Goal: Navigation & Orientation: Find specific page/section

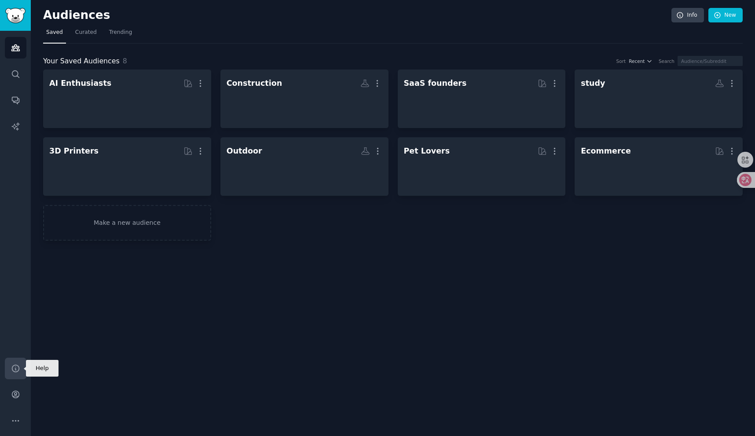
click at [17, 368] on icon "Sidebar" at bounding box center [15, 368] width 9 height 9
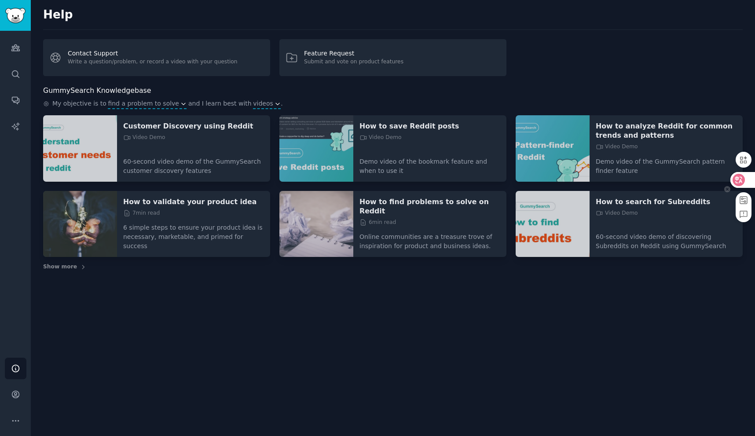
click at [748, 181] on div at bounding box center [742, 180] width 24 height 16
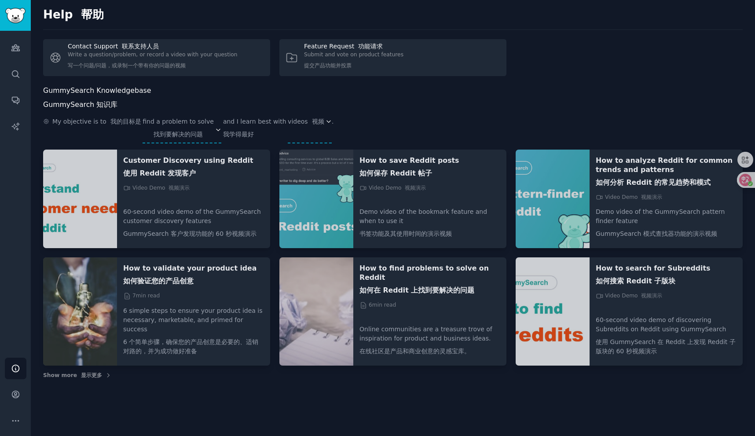
click at [229, 140] on span "and I learn best with 我学得最好" at bounding box center [254, 130] width 63 height 26
click at [229, 136] on font "我学得最好" at bounding box center [238, 134] width 31 height 7
click at [288, 137] on span "videos 视频" at bounding box center [310, 130] width 44 height 26
click at [223, 136] on font "我学得最好" at bounding box center [238, 134] width 31 height 7
click at [184, 136] on font "找到要解决的问题" at bounding box center [178, 134] width 49 height 7
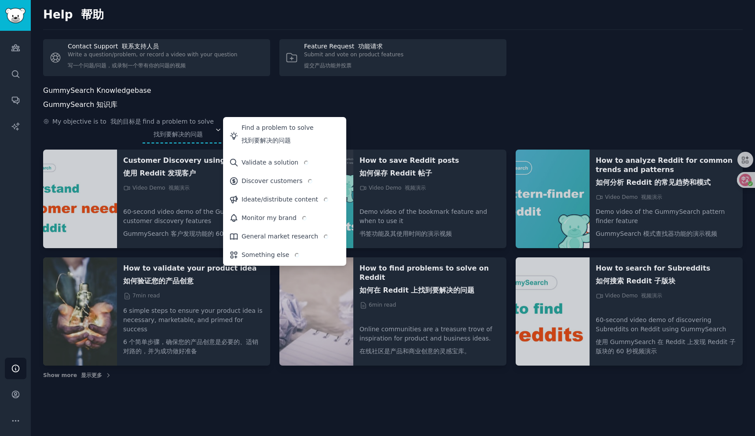
click at [184, 136] on font "找到要解决的问题" at bounding box center [178, 134] width 49 height 7
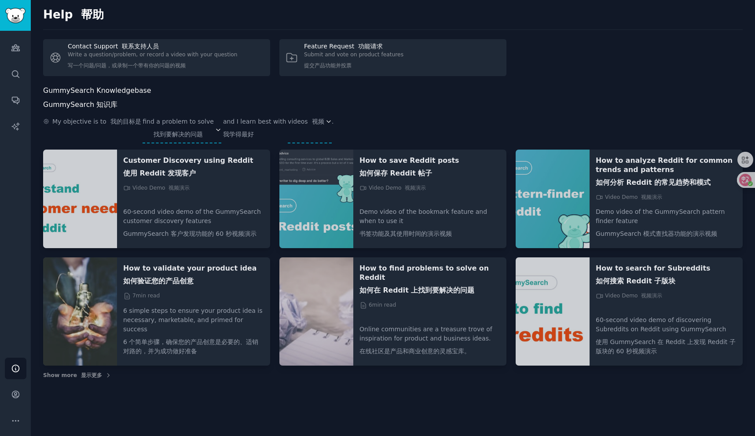
click at [170, 410] on div "Help 帮助 Contact Support 联系支持人员 Write a question/problem, or record a video with…" at bounding box center [393, 218] width 724 height 436
click at [12, 64] on link "Search" at bounding box center [16, 74] width 22 height 22
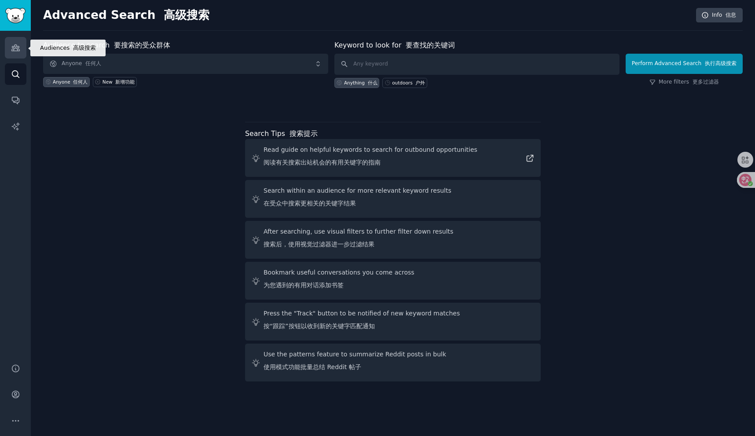
click at [13, 55] on link "Audiences" at bounding box center [16, 48] width 22 height 22
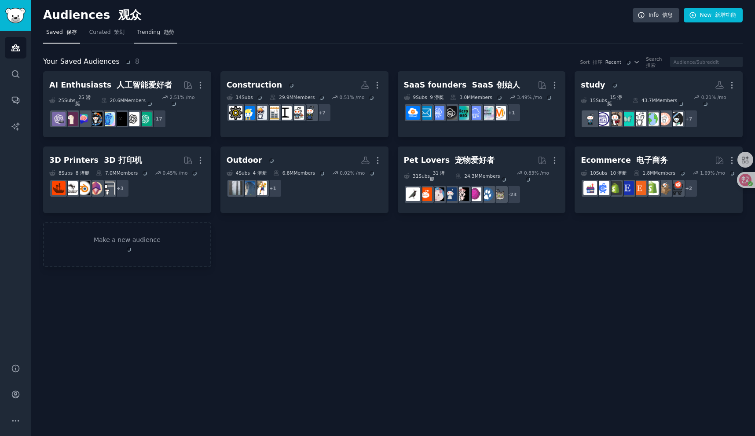
click at [143, 32] on span "Trending 趋势" at bounding box center [155, 33] width 37 height 8
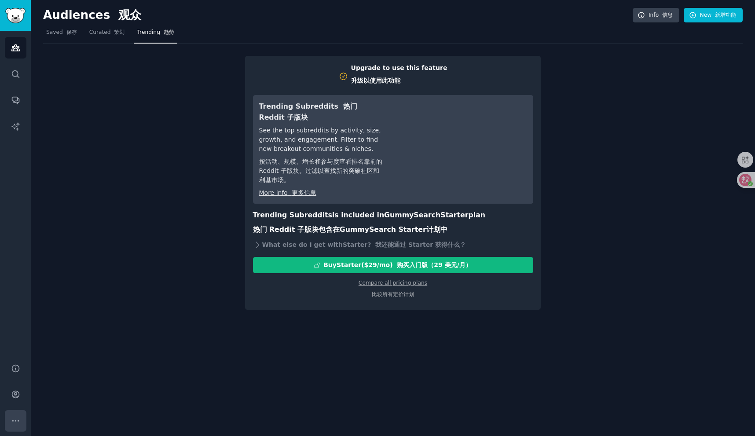
click at [12, 420] on icon "Sidebar" at bounding box center [15, 420] width 9 height 9
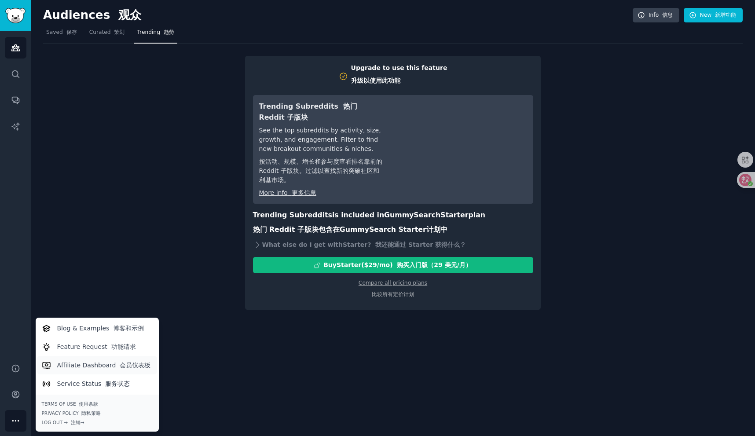
click at [99, 365] on p "Affiliate Dashboard 会员仪表板" at bounding box center [104, 365] width 94 height 9
